Goal: Information Seeking & Learning: Learn about a topic

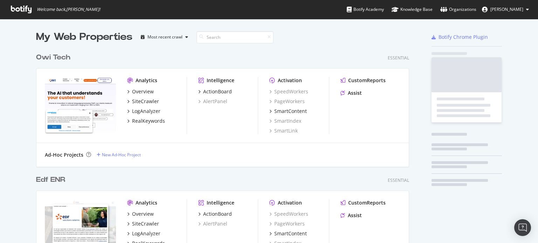
scroll to position [2411, 373]
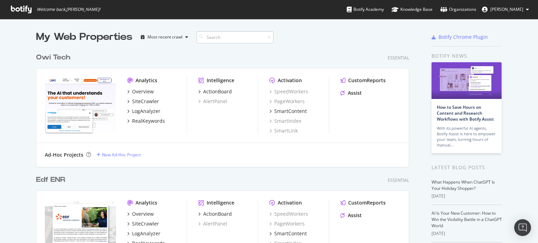
click at [233, 35] on input at bounding box center [234, 37] width 77 height 12
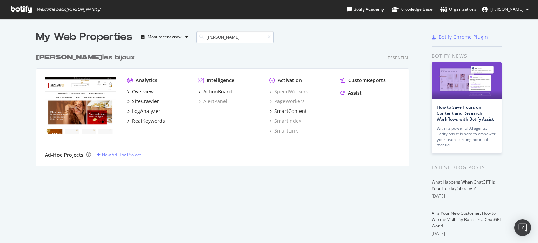
scroll to position [117, 373]
type input "[PERSON_NAME]"
click at [144, 102] on div "SiteCrawler" at bounding box center [145, 101] width 27 height 7
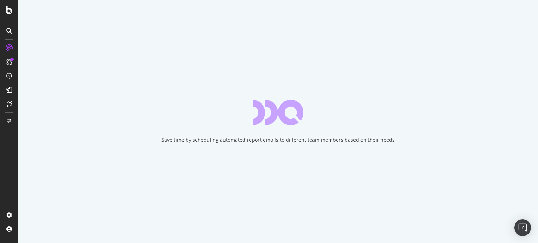
click at [220, 114] on div "Save time by scheduling automated report emails to different team members based…" at bounding box center [278, 121] width 520 height 243
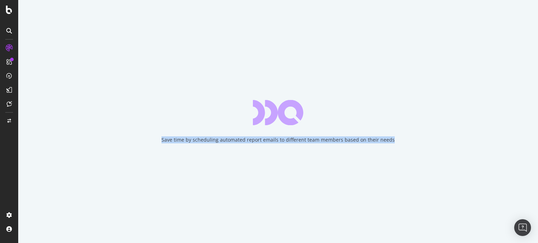
click at [220, 114] on div "Save time by scheduling automated report emails to different team members based…" at bounding box center [278, 121] width 520 height 243
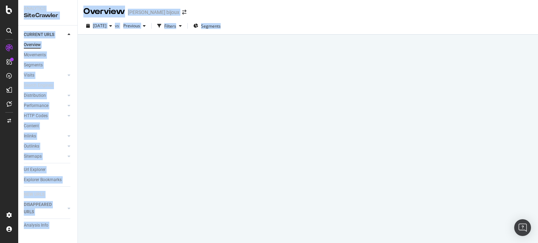
click at [217, 134] on div at bounding box center [308, 139] width 460 height 209
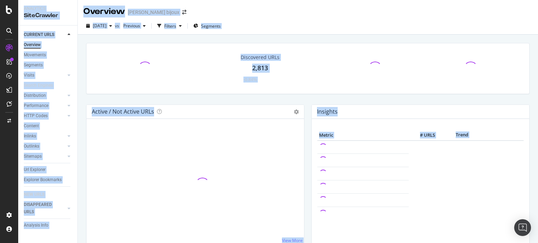
click at [217, 134] on div at bounding box center [195, 184] width 206 height 109
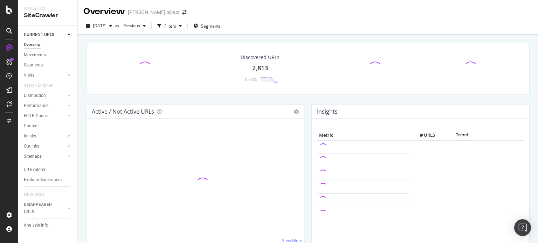
click at [127, 95] on div "Discovered URLs 2,813 -0.84%" at bounding box center [308, 74] width 450 height 62
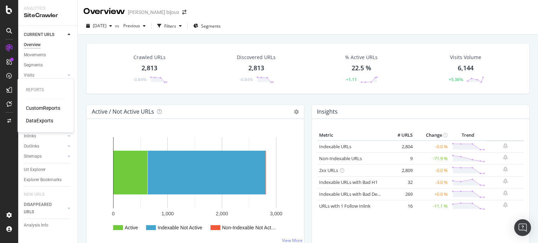
click at [35, 105] on div "CustomReports" at bounding box center [43, 108] width 34 height 7
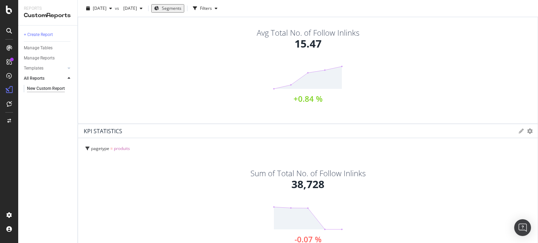
scroll to position [350, 0]
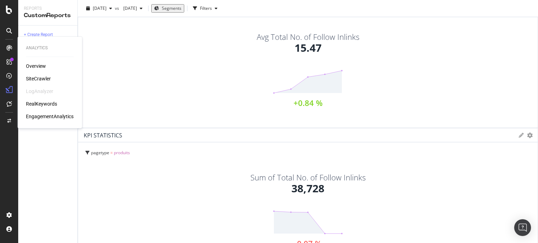
click at [35, 65] on div "Overview" at bounding box center [36, 66] width 20 height 7
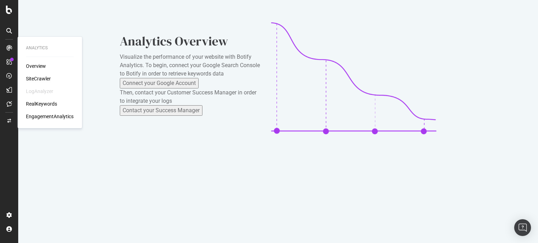
click at [36, 77] on div "SiteCrawler" at bounding box center [38, 78] width 25 height 7
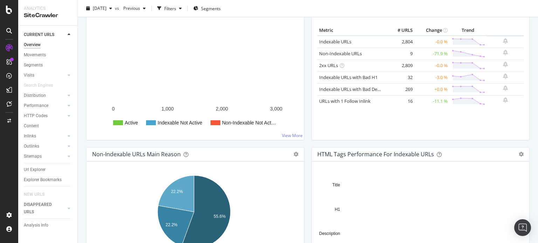
scroll to position [140, 0]
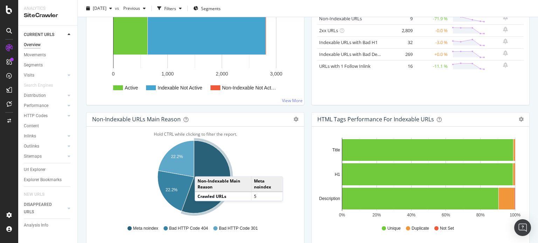
click at [202, 169] on icon "A chart." at bounding box center [205, 177] width 49 height 73
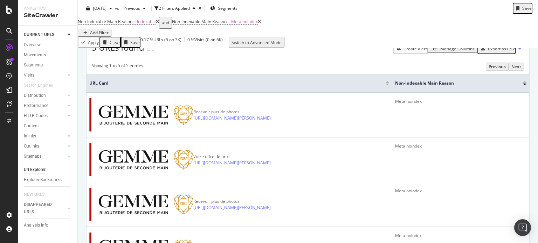
scroll to position [166, 0]
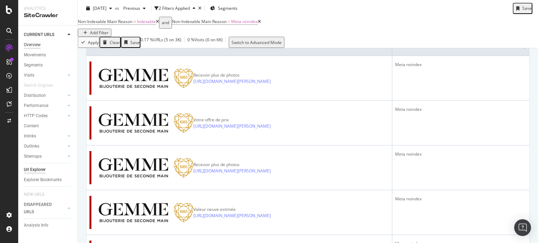
click at [38, 46] on div "Overview" at bounding box center [32, 44] width 17 height 7
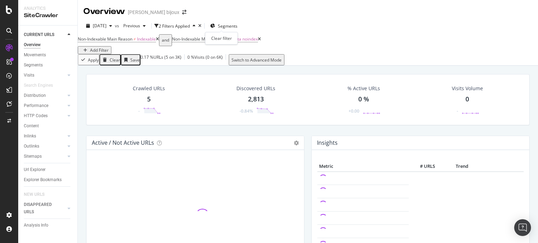
click at [201, 26] on icon "times" at bounding box center [199, 26] width 3 height 4
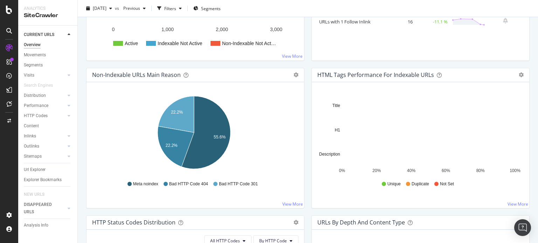
scroll to position [175, 0]
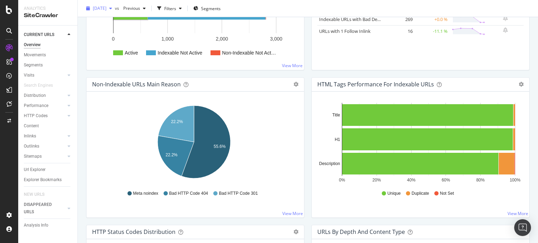
click at [106, 5] on span "[DATE]" at bounding box center [100, 8] width 14 height 6
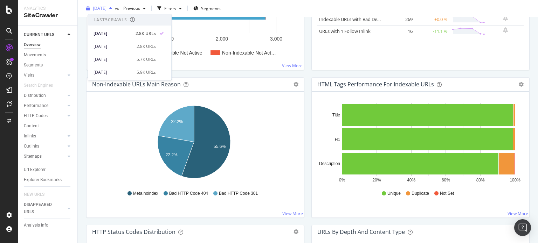
click at [106, 5] on span "[DATE]" at bounding box center [100, 8] width 14 height 6
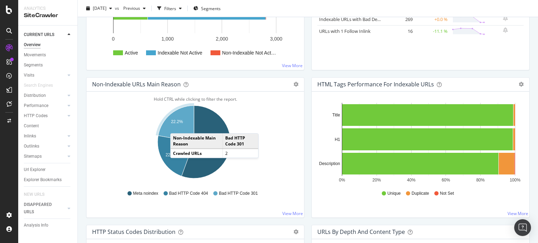
click at [177, 126] on icon "A chart." at bounding box center [176, 124] width 36 height 36
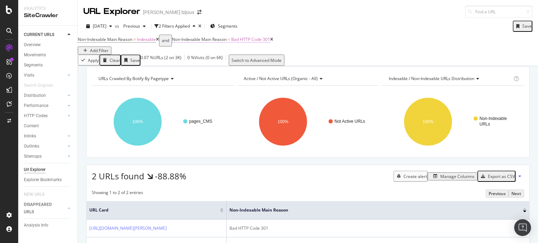
click at [224, 42] on span "Non-Indexable Main Reason" at bounding box center [199, 39] width 55 height 6
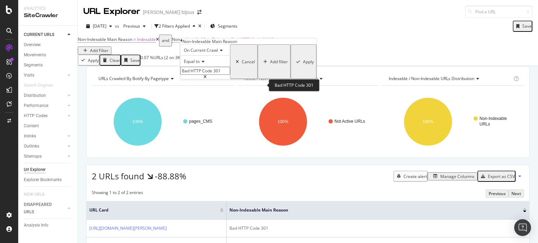
click at [220, 75] on input "Bad HTTP Code 301" at bounding box center [205, 71] width 50 height 8
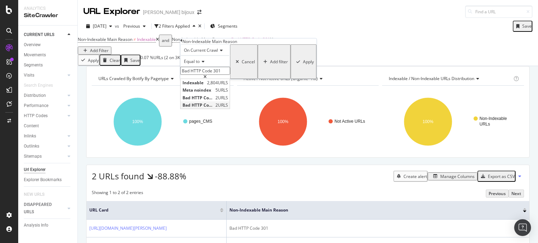
click at [214, 108] on span "Bad HTTP Code 404" at bounding box center [197, 105] width 31 height 6
type input "Bad HTTP Code 404"
click at [291, 79] on button "Apply" at bounding box center [304, 61] width 26 height 35
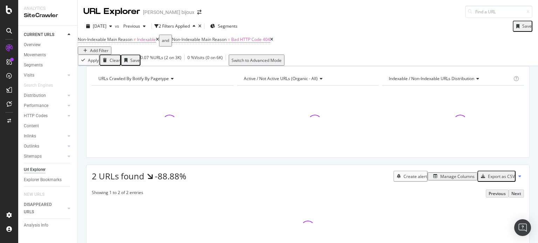
click at [259, 101] on div at bounding box center [308, 119] width 142 height 67
